Goal: Find specific page/section: Find specific page/section

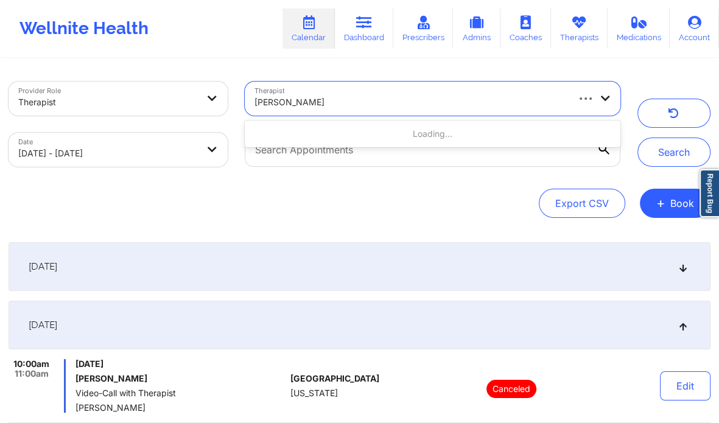
click at [453, 109] on div at bounding box center [410, 102] width 312 height 15
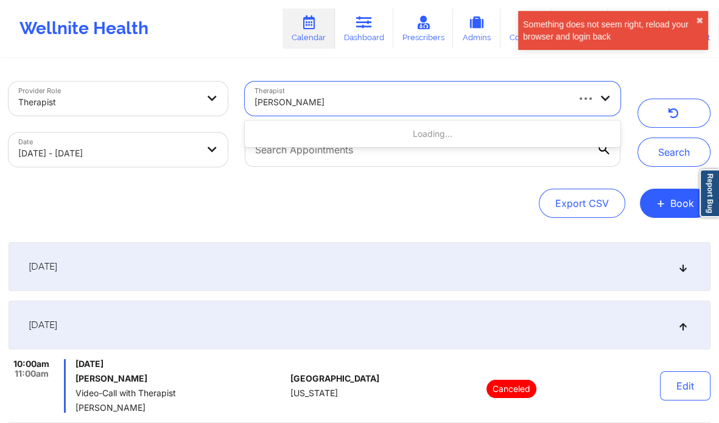
paste input "[PERSON_NAME]"
type input "[PERSON_NAME]"
click at [699, 19] on button "✖︎" at bounding box center [699, 21] width 7 height 10
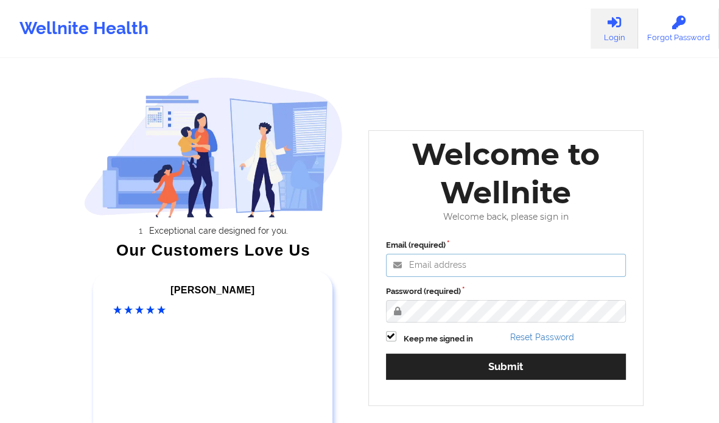
click at [473, 260] on input "Email (required)" at bounding box center [506, 265] width 240 height 23
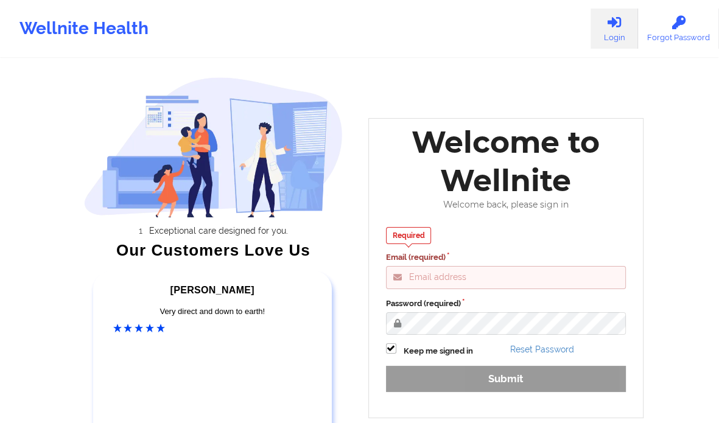
type input "[PERSON_NAME][EMAIL_ADDRESS][DOMAIN_NAME]"
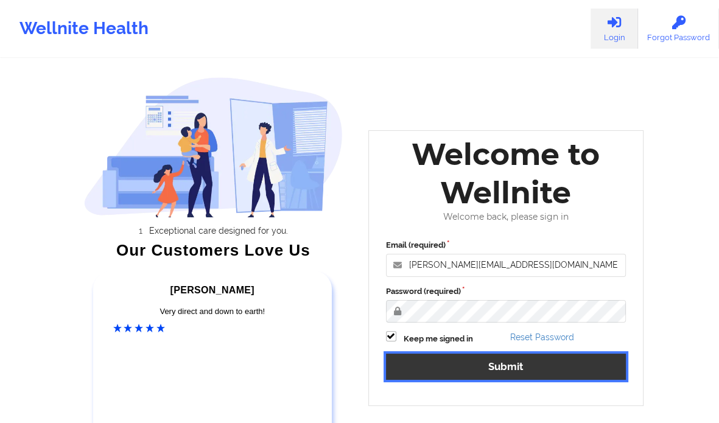
click at [436, 369] on button "Submit" at bounding box center [506, 367] width 240 height 26
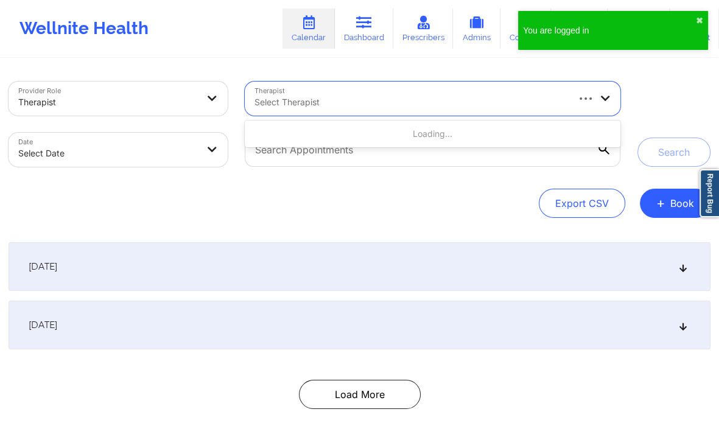
click at [404, 111] on div "Select Therapist" at bounding box center [406, 99] width 323 height 34
paste input "[PERSON_NAME]"
type input "[PERSON_NAME]"
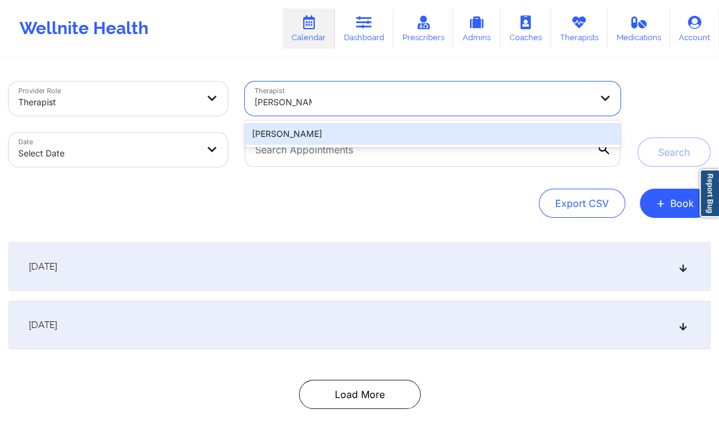
click at [393, 135] on div "[PERSON_NAME]" at bounding box center [433, 134] width 376 height 22
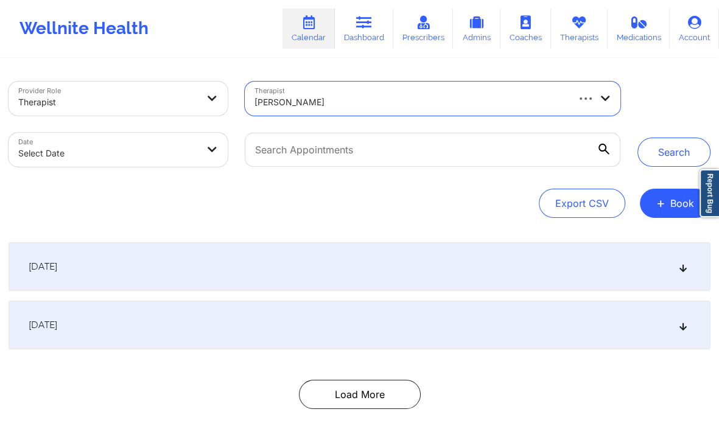
select select "2025-8"
select select "2025-9"
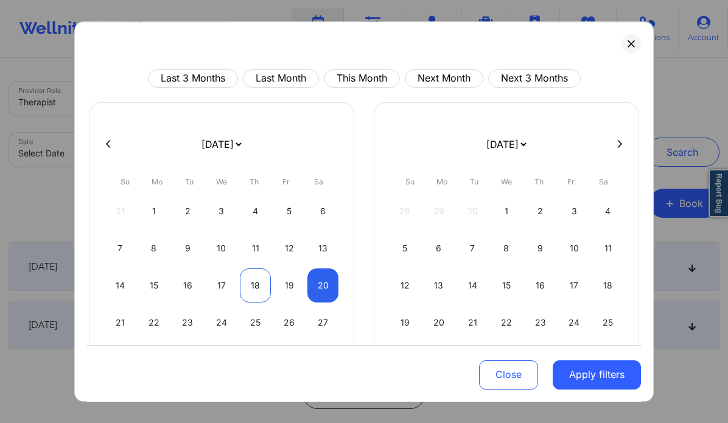
click at [248, 289] on div "18" at bounding box center [255, 285] width 31 height 34
select select "2025-8"
select select "2025-9"
select select "2025-8"
select select "2025-9"
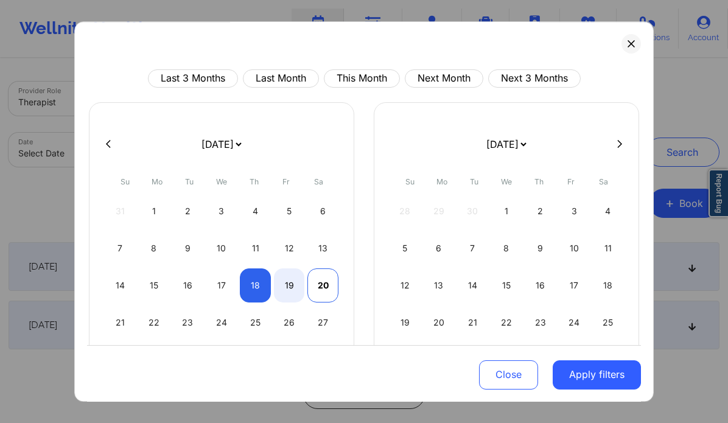
click at [311, 287] on div "20" at bounding box center [322, 285] width 31 height 34
select select "2025-8"
select select "2025-9"
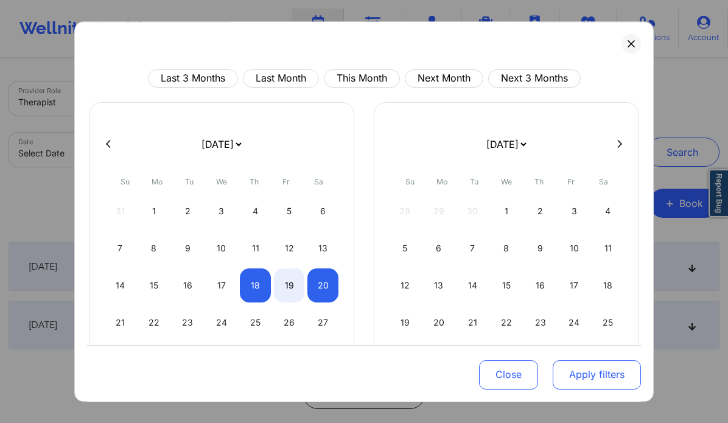
click at [580, 377] on button "Apply filters" at bounding box center [597, 374] width 88 height 29
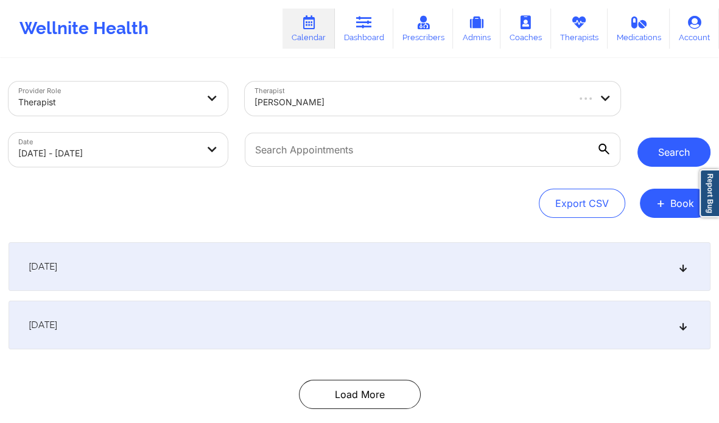
click at [666, 151] on button "Search" at bounding box center [673, 152] width 73 height 29
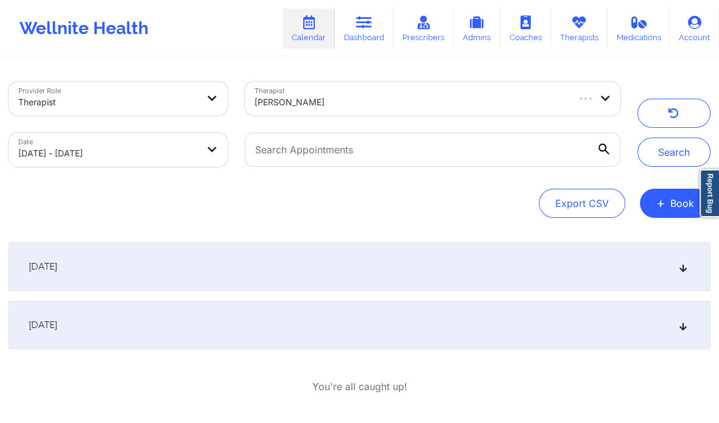
click at [407, 345] on div "[DATE]" at bounding box center [360, 325] width 702 height 49
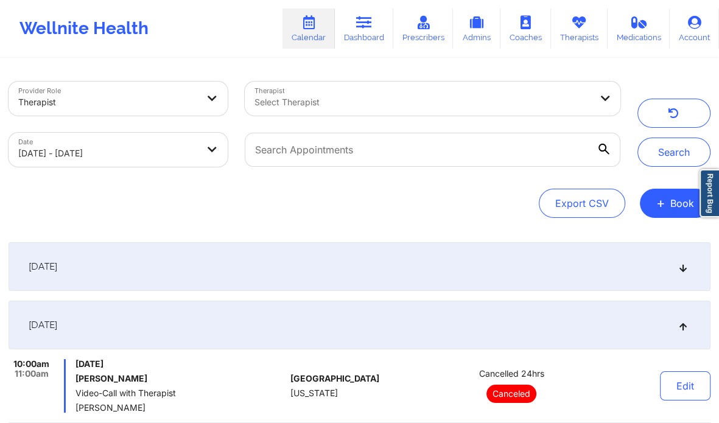
click at [377, 106] on div at bounding box center [422, 102] width 336 height 15
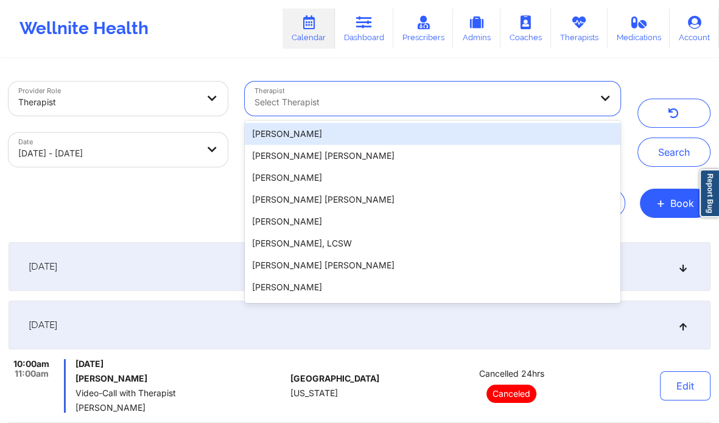
paste input "[PERSON_NAME]"
type input "[PERSON_NAME]"
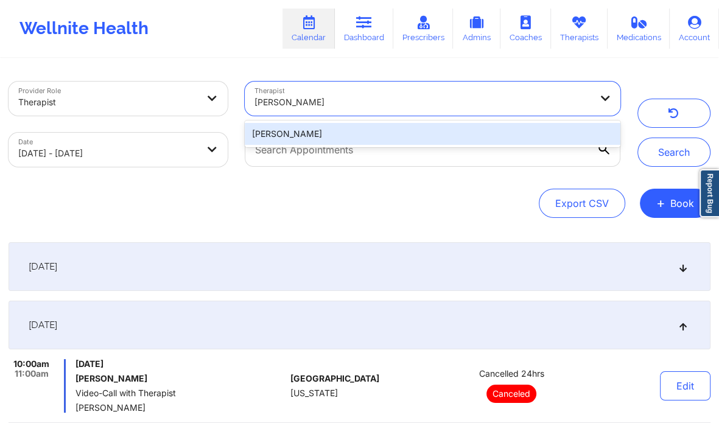
click at [302, 138] on div "[PERSON_NAME]" at bounding box center [433, 134] width 376 height 22
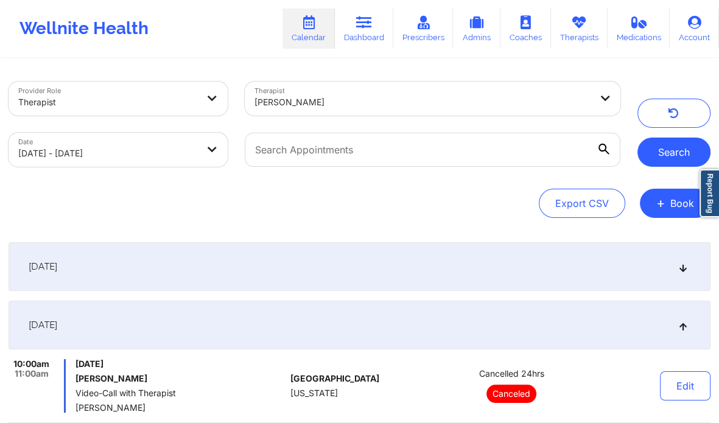
click at [667, 155] on button "Search" at bounding box center [673, 152] width 73 height 29
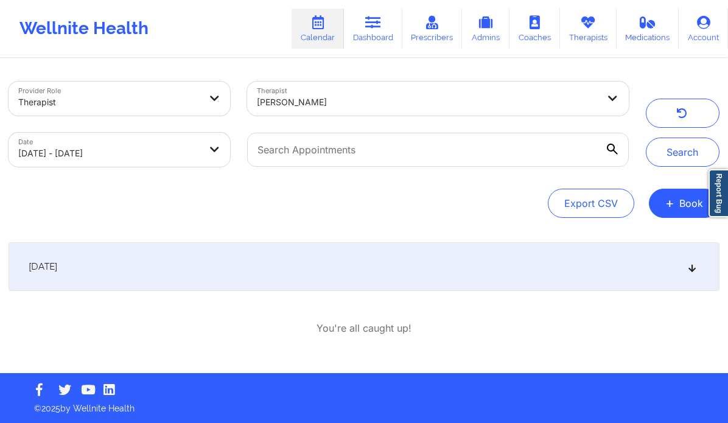
click at [451, 253] on div "[DATE]" at bounding box center [364, 266] width 711 height 49
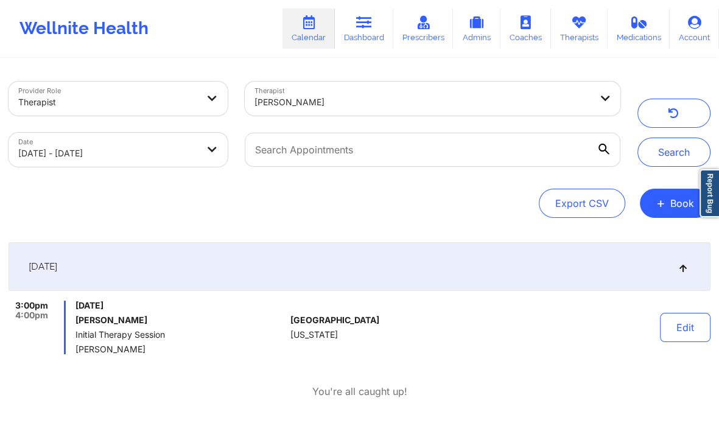
click at [353, 99] on div at bounding box center [422, 102] width 336 height 15
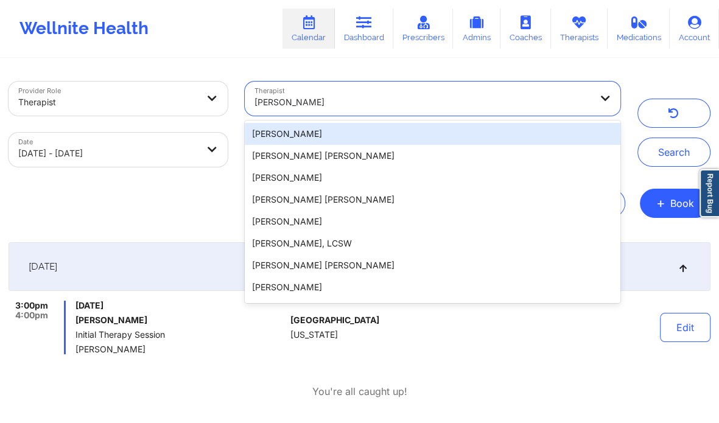
paste input "[PERSON_NAME]"
type input "[PERSON_NAME]"
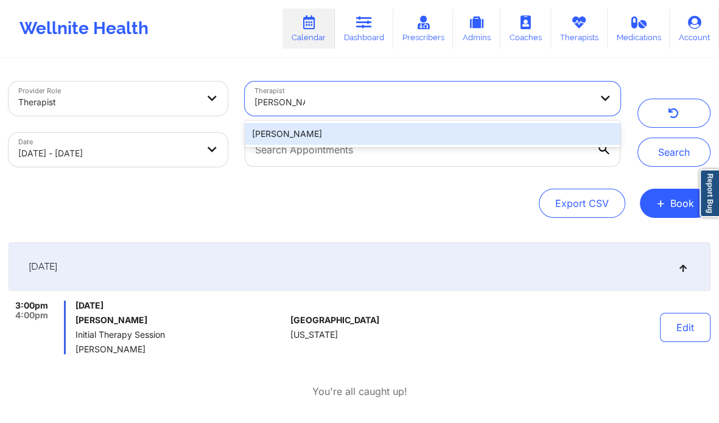
click at [442, 136] on div "[PERSON_NAME]" at bounding box center [433, 134] width 376 height 22
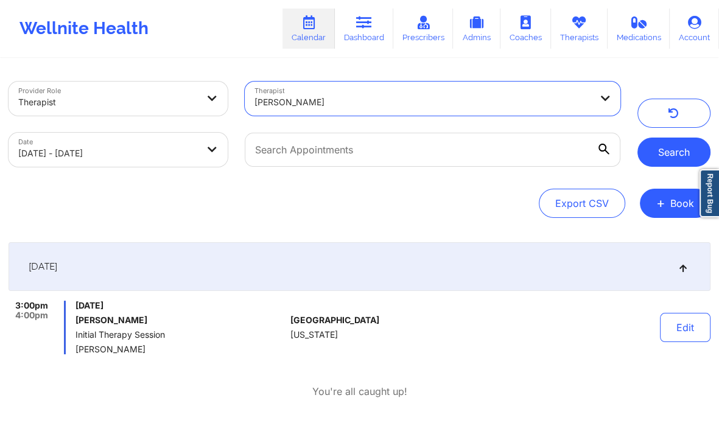
click at [662, 163] on button "Search" at bounding box center [673, 152] width 73 height 29
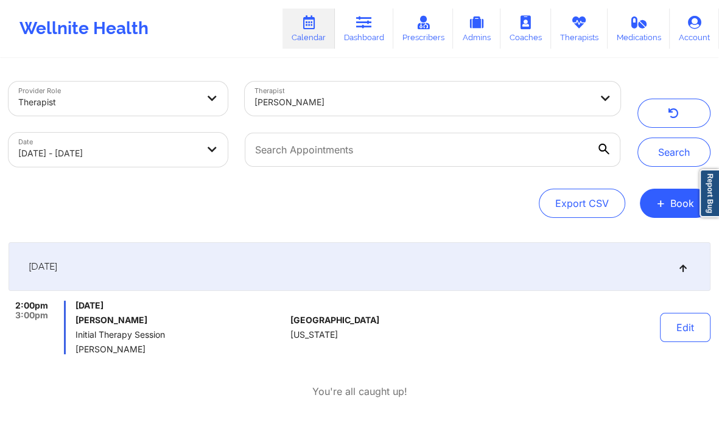
scroll to position [55, 0]
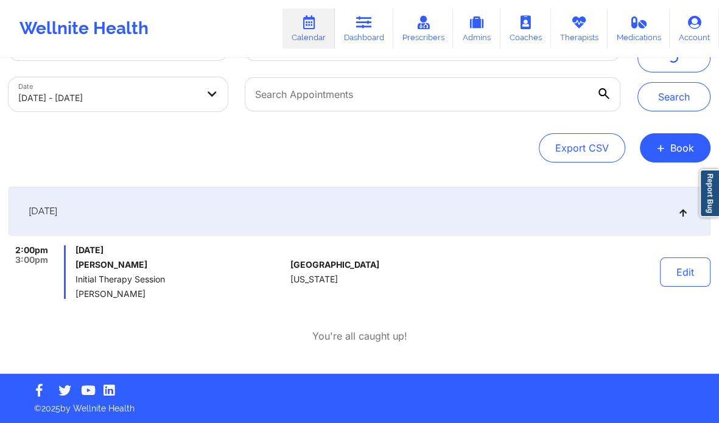
click at [361, 270] on div "[GEOGRAPHIC_DATA] [US_STATE]" at bounding box center [356, 272] width 133 height 54
click at [667, 264] on button "Edit" at bounding box center [685, 271] width 51 height 29
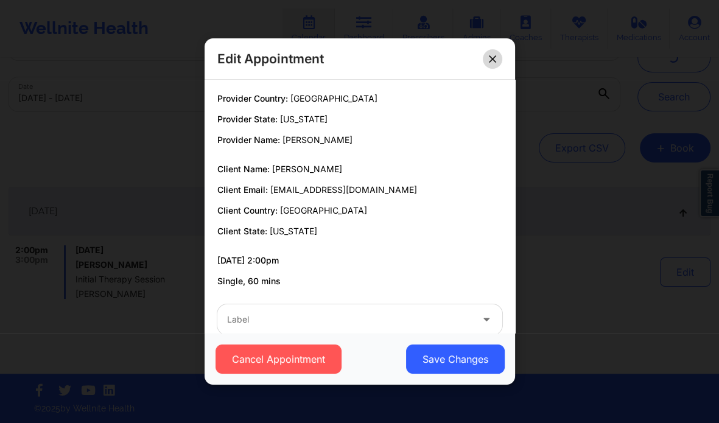
click at [493, 58] on icon at bounding box center [492, 58] width 7 height 7
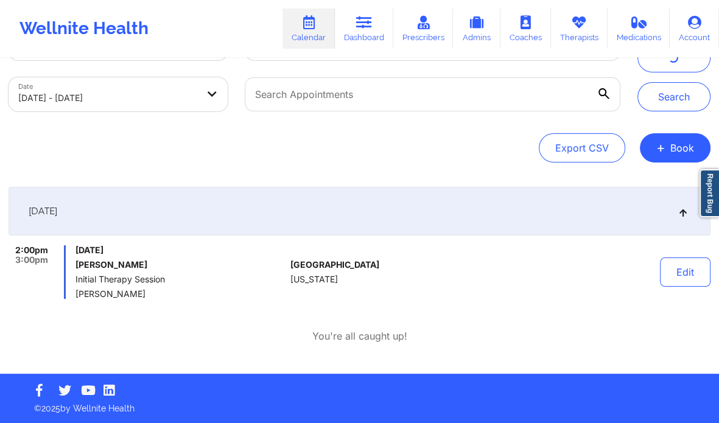
scroll to position [0, 0]
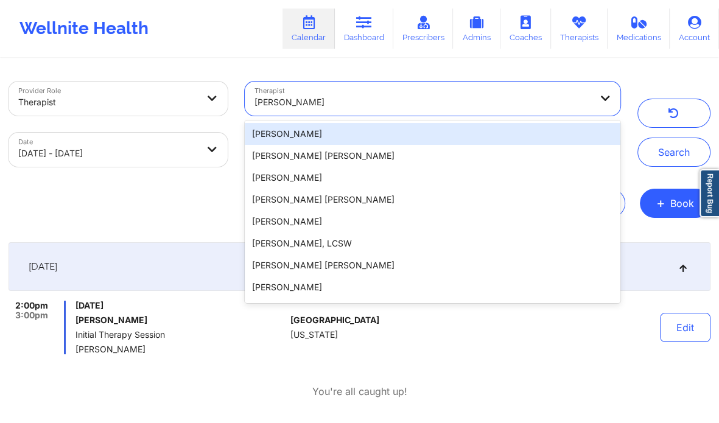
click at [343, 114] on div "[PERSON_NAME]" at bounding box center [422, 102] width 336 height 27
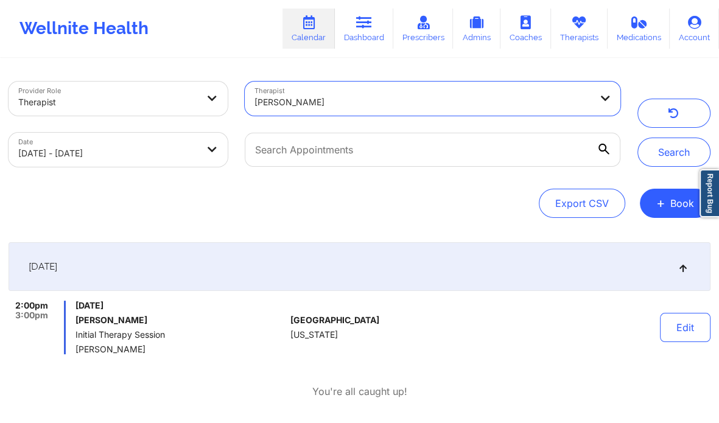
paste input "[PERSON_NAME]"
type input "[PERSON_NAME]"
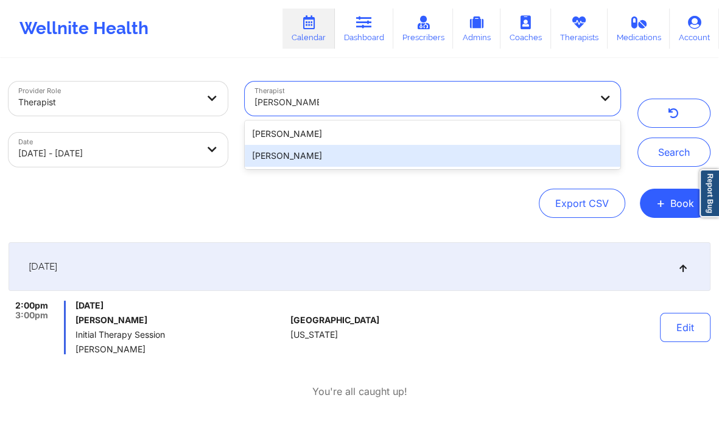
click at [357, 151] on div "[PERSON_NAME]" at bounding box center [433, 156] width 376 height 22
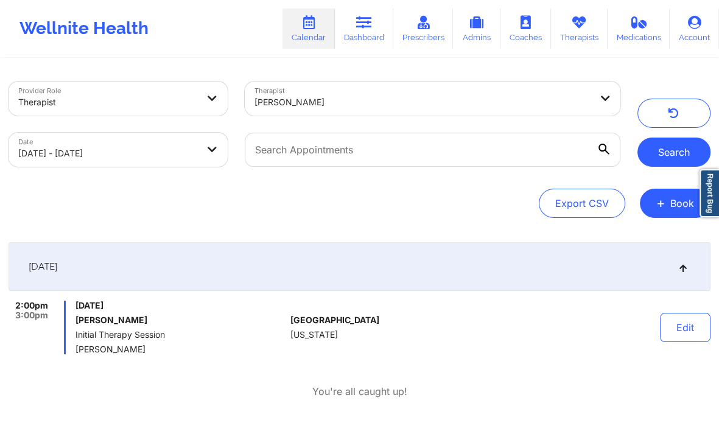
click at [666, 147] on button "Search" at bounding box center [673, 152] width 73 height 29
drag, startPoint x: 155, startPoint y: 318, endPoint x: 78, endPoint y: 318, distance: 77.3
click at [78, 318] on h6 "[PERSON_NAME]" at bounding box center [180, 320] width 210 height 10
copy h6 "[PERSON_NAME]"
